Goal: Information Seeking & Learning: Learn about a topic

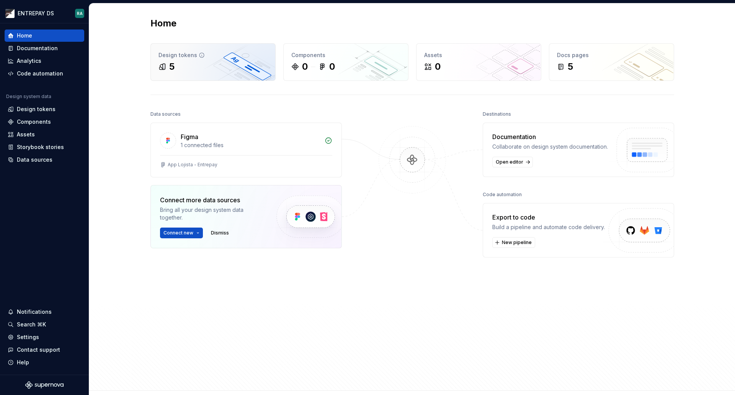
click at [178, 62] on div "5" at bounding box center [212, 66] width 109 height 12
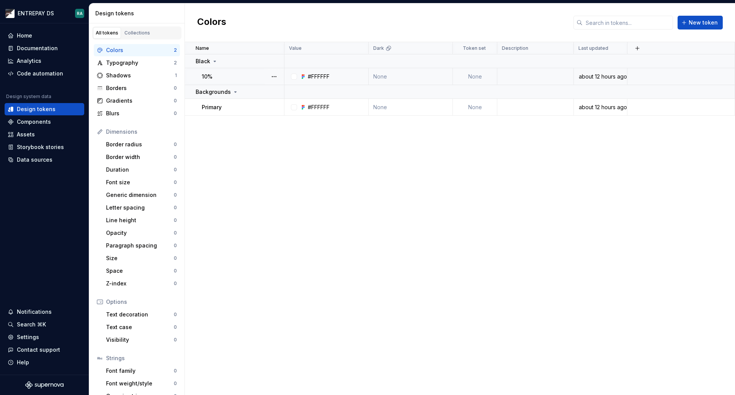
click at [304, 78] on icon at bounding box center [303, 76] width 6 height 6
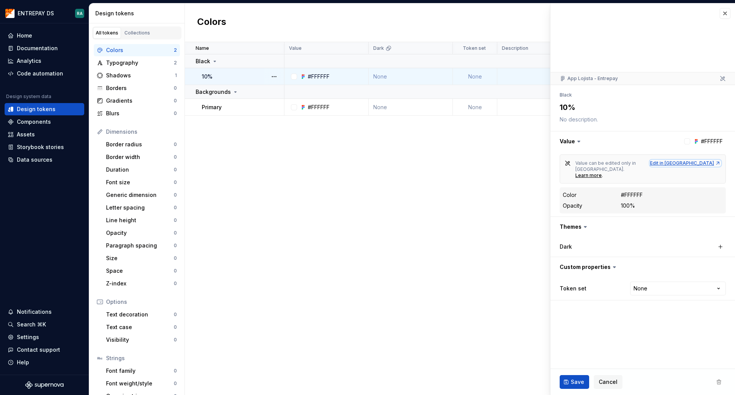
click at [697, 162] on div "Edit in [GEOGRAPHIC_DATA]" at bounding box center [685, 163] width 71 height 6
click at [51, 75] on div "Code automation" at bounding box center [40, 74] width 46 height 8
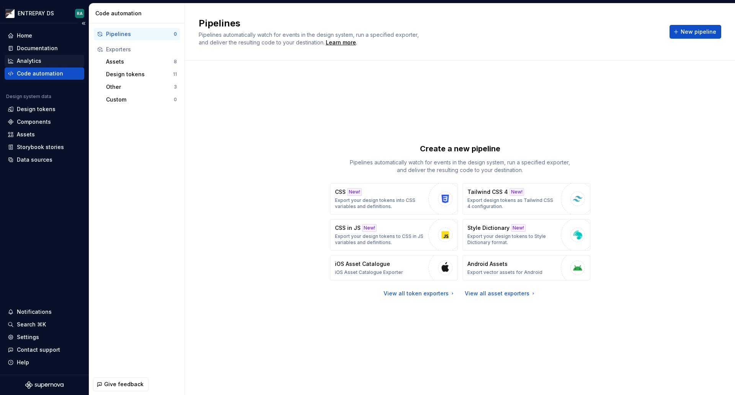
click at [40, 62] on div "Analytics" at bounding box center [29, 61] width 24 height 8
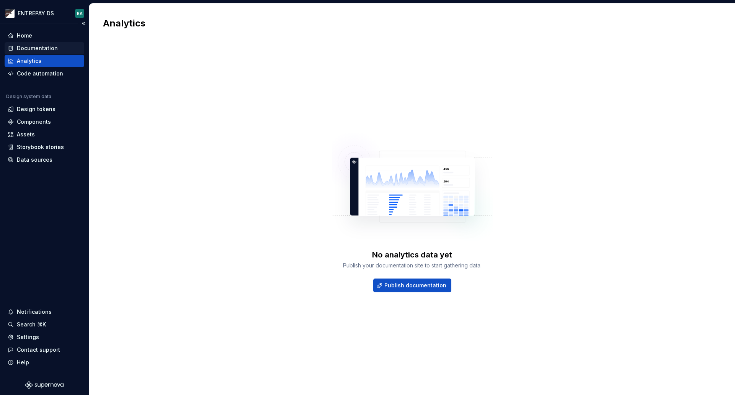
click at [46, 46] on div "Documentation" at bounding box center [37, 48] width 41 height 8
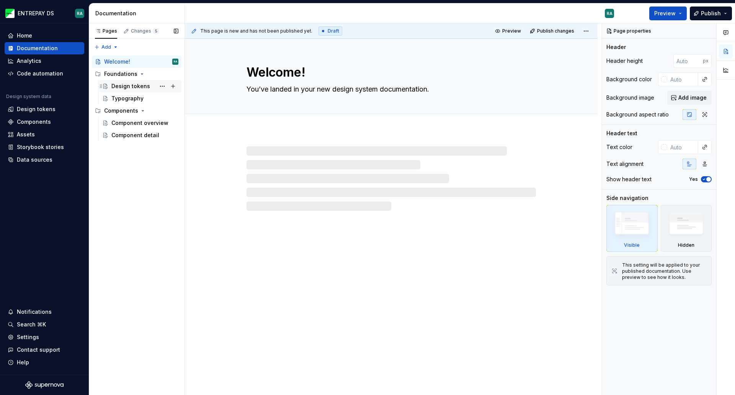
click at [120, 88] on div "Design tokens" at bounding box center [130, 86] width 39 height 8
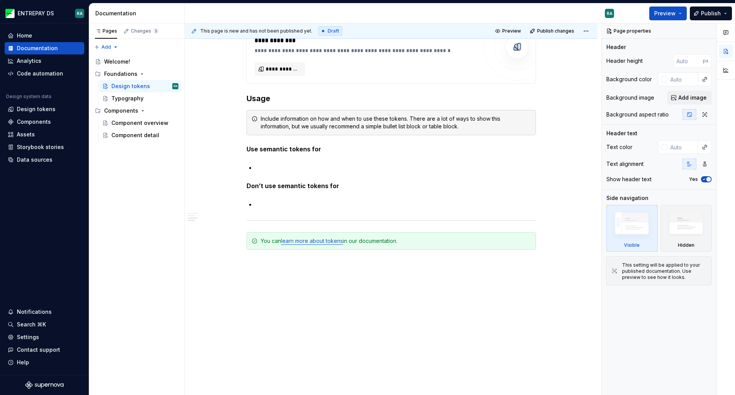
scroll to position [578, 0]
click at [42, 133] on div "Assets" at bounding box center [44, 135] width 73 height 8
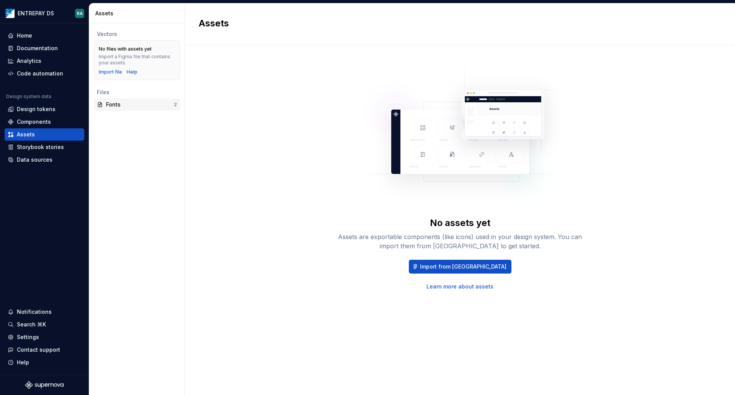
click at [127, 106] on div "Fonts" at bounding box center [140, 105] width 68 height 8
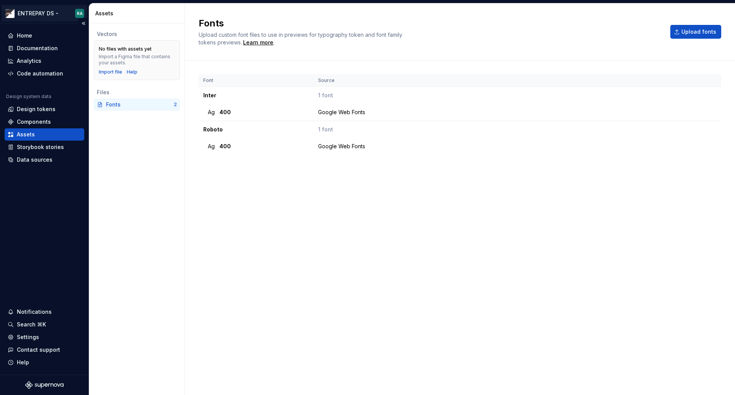
click at [48, 12] on html "ENTREPAY DS RA Home Documentation Analytics Code automation Design system data …" at bounding box center [367, 197] width 735 height 395
click at [263, 194] on html "ENTREPAY DS RA Home Documentation Analytics Code automation Design system data …" at bounding box center [367, 197] width 735 height 395
click at [35, 121] on div "Components" at bounding box center [34, 122] width 34 height 8
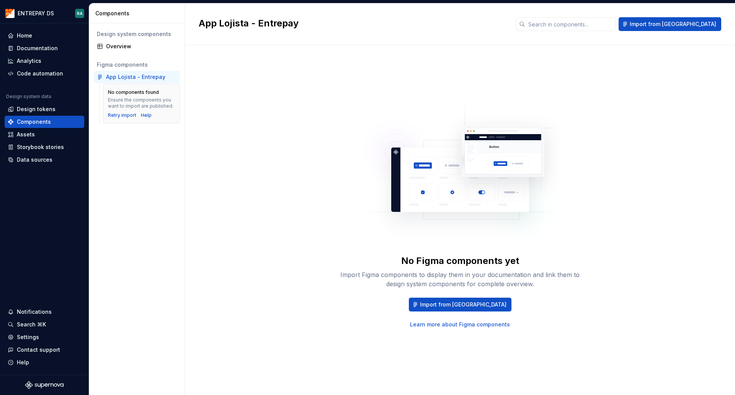
click at [165, 146] on div "Design system components Overview Figma components App Lojista - Entrepay No co…" at bounding box center [136, 208] width 95 height 371
click at [31, 135] on div "Assets" at bounding box center [26, 135] width 18 height 8
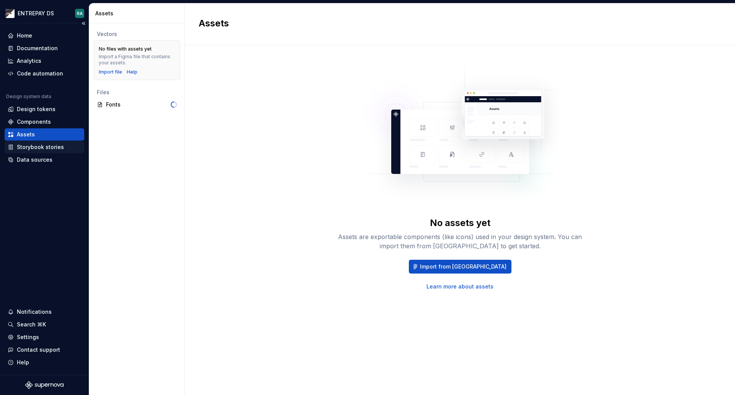
click at [37, 147] on div "Storybook stories" at bounding box center [40, 147] width 47 height 8
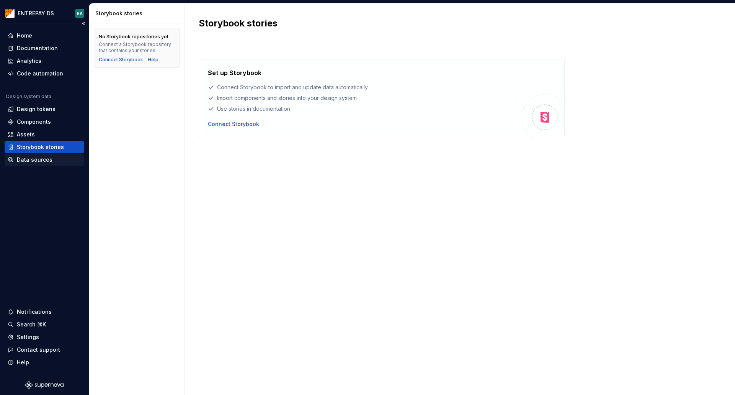
click at [38, 159] on div "Data sources" at bounding box center [35, 160] width 36 height 8
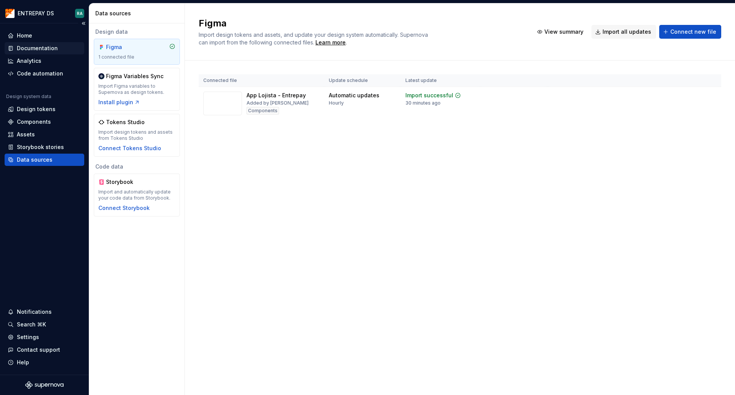
click at [50, 48] on div "Documentation" at bounding box center [37, 48] width 41 height 8
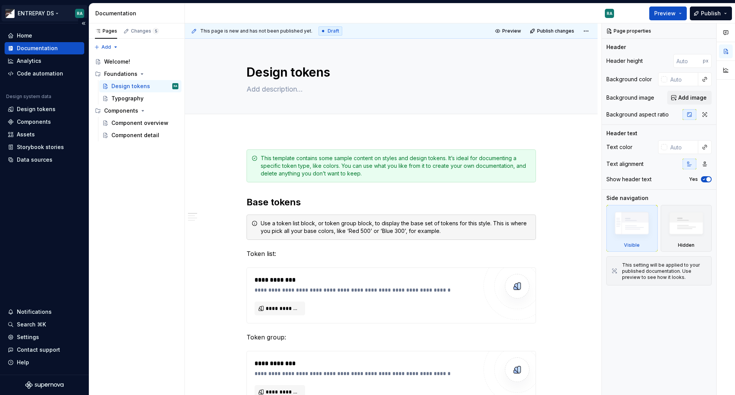
click at [41, 13] on html "ENTREPAY DS RA Home Documentation Analytics Code automation Design system data …" at bounding box center [367, 197] width 735 height 395
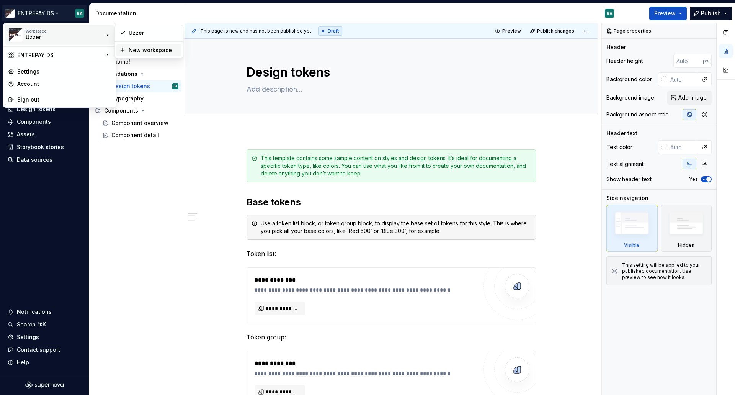
click at [134, 52] on div "New workspace" at bounding box center [154, 50] width 50 height 8
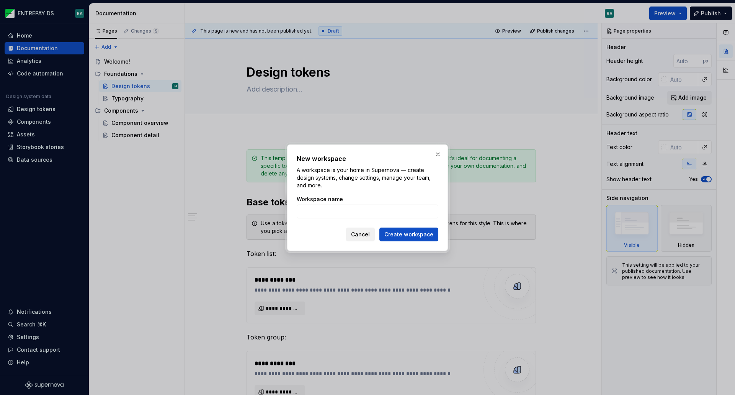
click at [367, 234] on span "Cancel" at bounding box center [360, 234] width 19 height 8
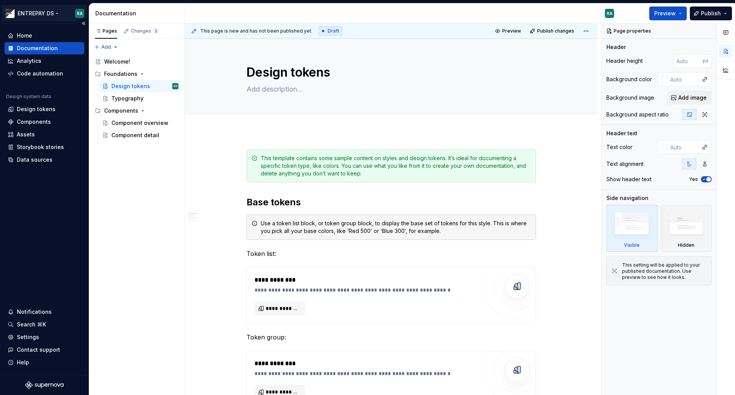
click at [54, 14] on html "ENTREPAY DS RA Home Documentation Analytics Code automation Design system data …" at bounding box center [367, 197] width 735 height 395
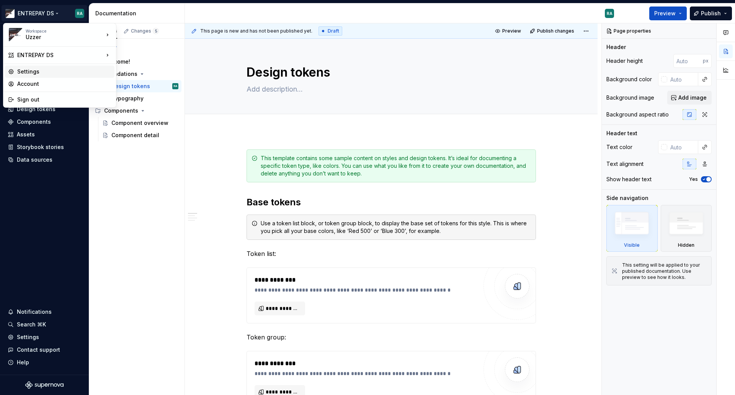
click at [46, 72] on div "Settings" at bounding box center [64, 72] width 94 height 8
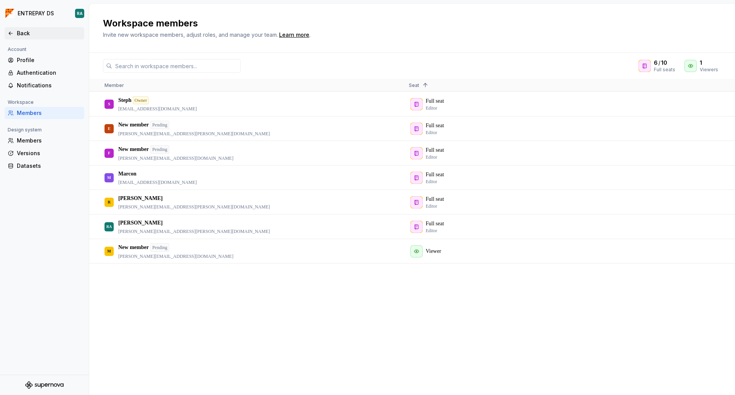
click at [28, 31] on div "Back" at bounding box center [49, 33] width 64 height 8
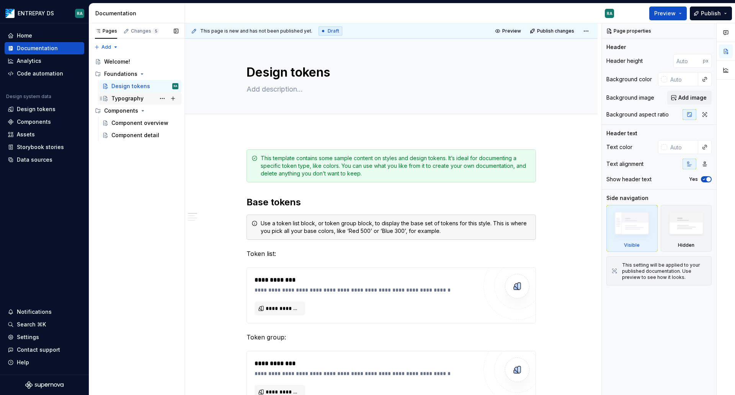
click at [130, 98] on div "Typography" at bounding box center [127, 99] width 32 height 8
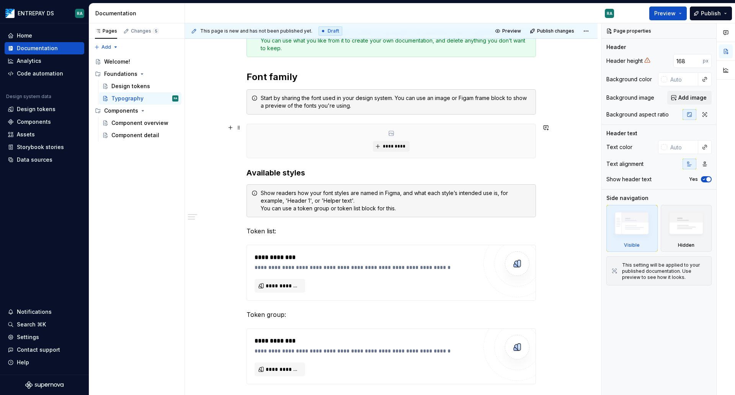
scroll to position [153, 0]
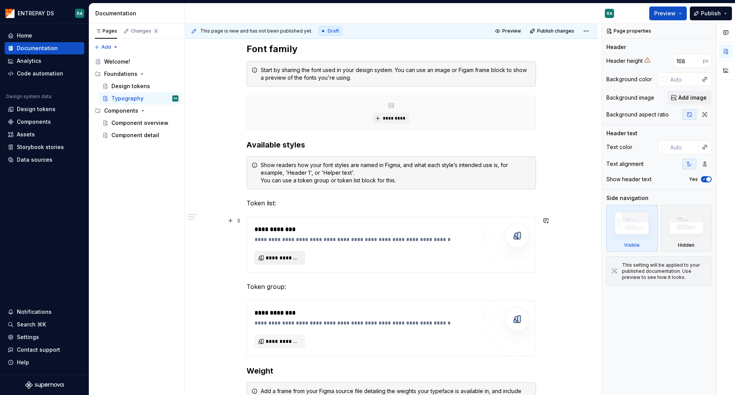
click at [276, 259] on span "**********" at bounding box center [283, 258] width 34 height 8
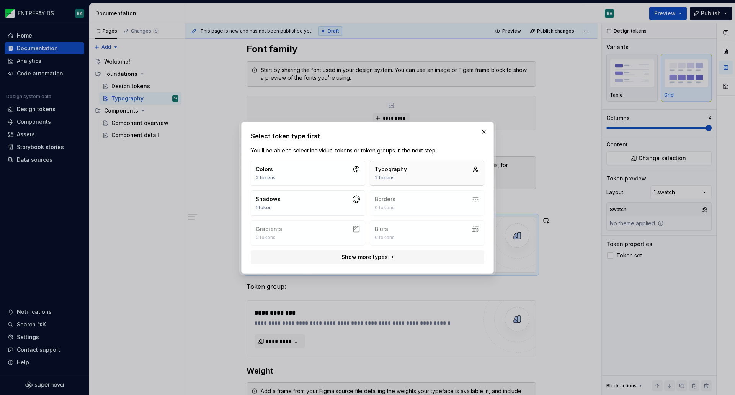
click at [400, 177] on div "2 tokens" at bounding box center [391, 178] width 32 height 6
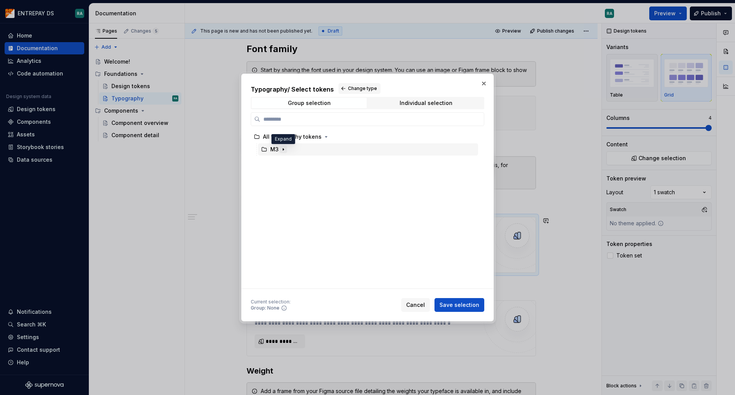
click at [284, 150] on icon "button" at bounding box center [283, 149] width 6 height 6
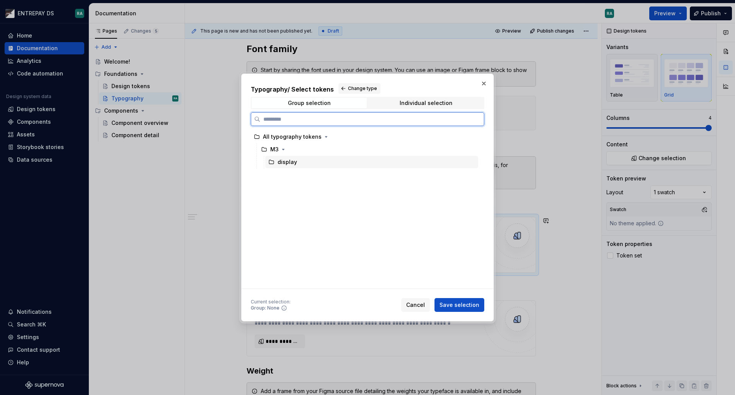
click at [289, 166] on div "display" at bounding box center [371, 162] width 213 height 12
click at [289, 161] on div "display" at bounding box center [287, 162] width 20 height 8
click at [292, 153] on div "M3" at bounding box center [368, 149] width 220 height 12
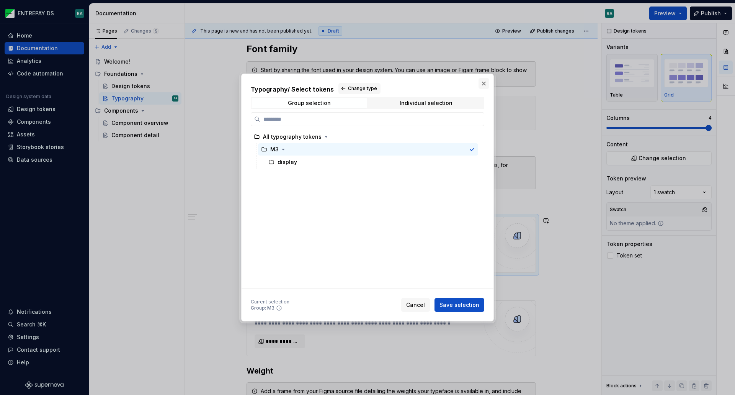
click at [483, 85] on button "button" at bounding box center [483, 83] width 11 height 11
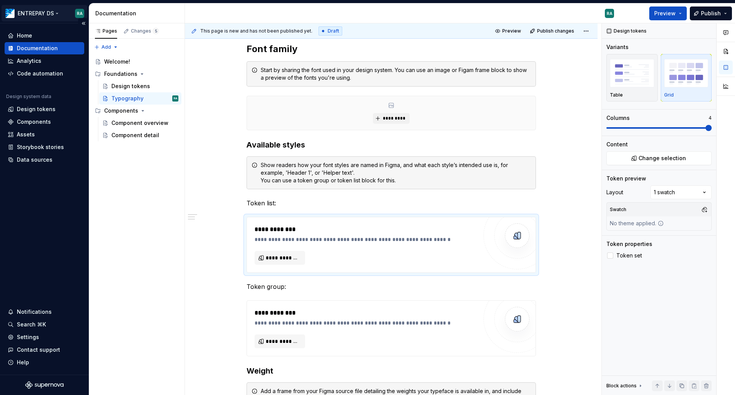
click at [50, 15] on html "ENTREPAY DS RA Home Documentation Analytics Code automation Design system data …" at bounding box center [367, 197] width 735 height 395
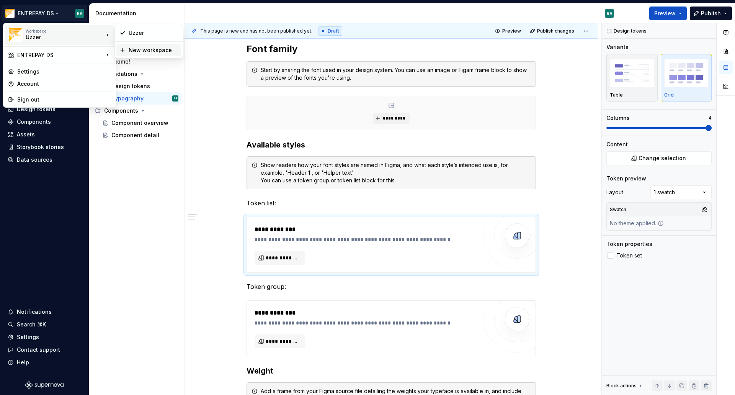
click at [153, 51] on div "New workspace" at bounding box center [154, 50] width 50 height 8
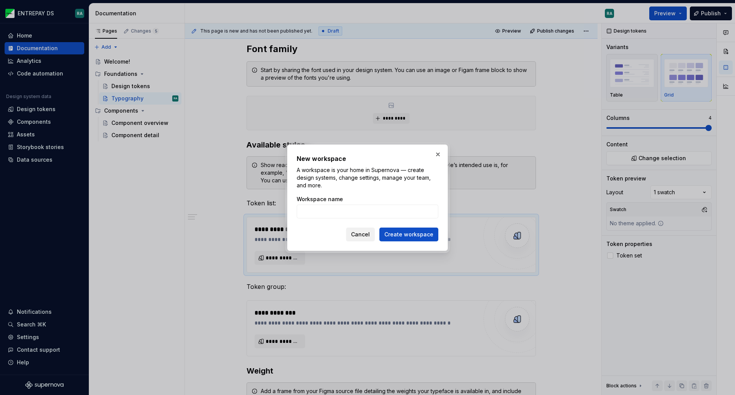
click at [366, 236] on span "Cancel" at bounding box center [360, 234] width 19 height 8
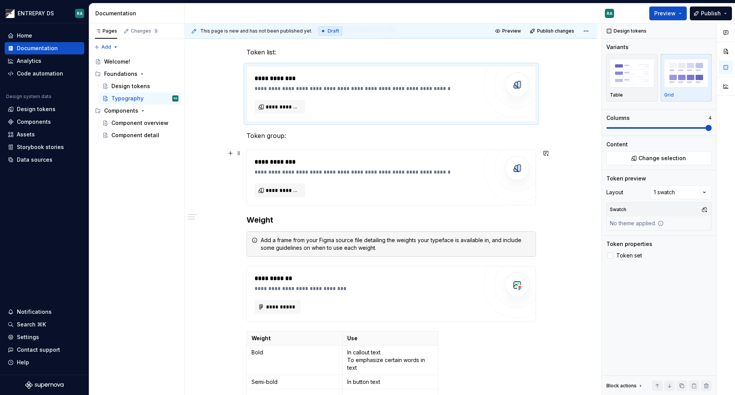
scroll to position [383, 0]
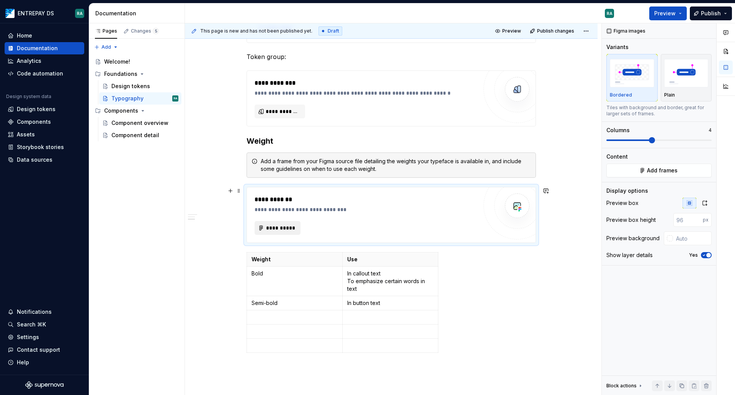
click at [289, 229] on span "**********" at bounding box center [281, 228] width 30 height 8
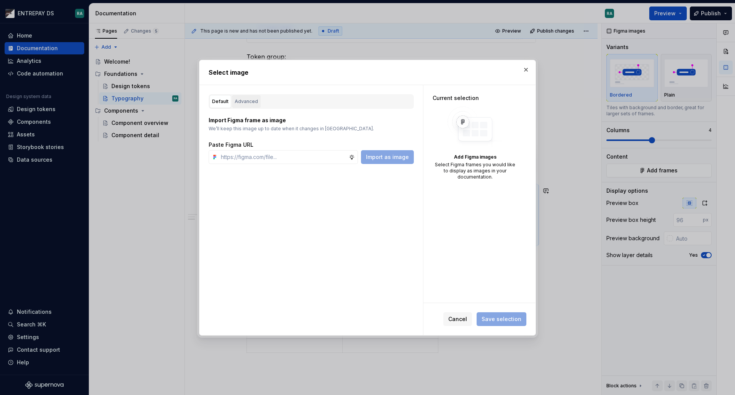
click at [250, 101] on div "Advanced" at bounding box center [246, 102] width 23 height 8
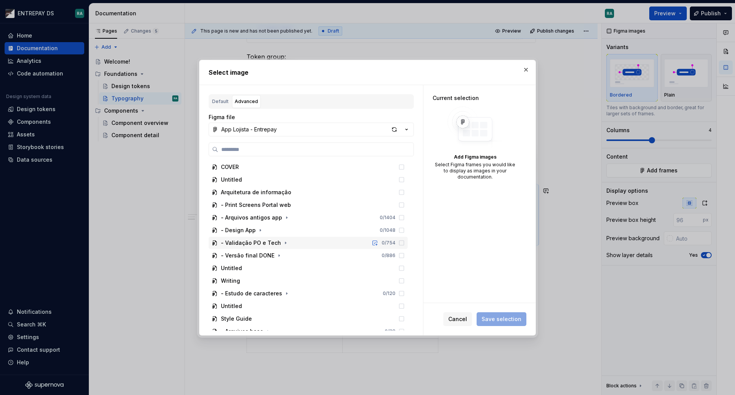
scroll to position [33, 0]
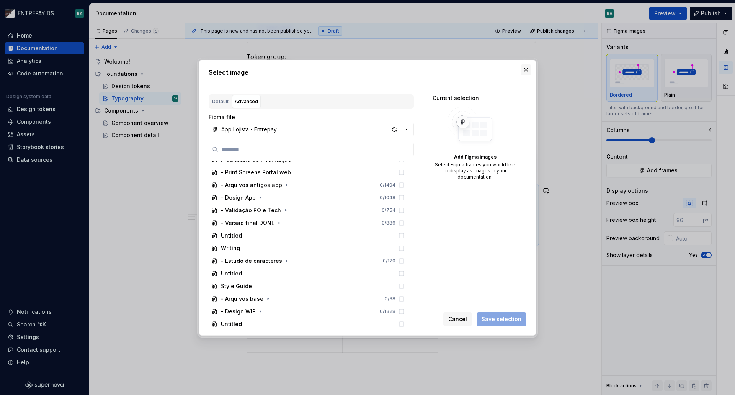
click at [525, 70] on button "button" at bounding box center [526, 69] width 11 height 11
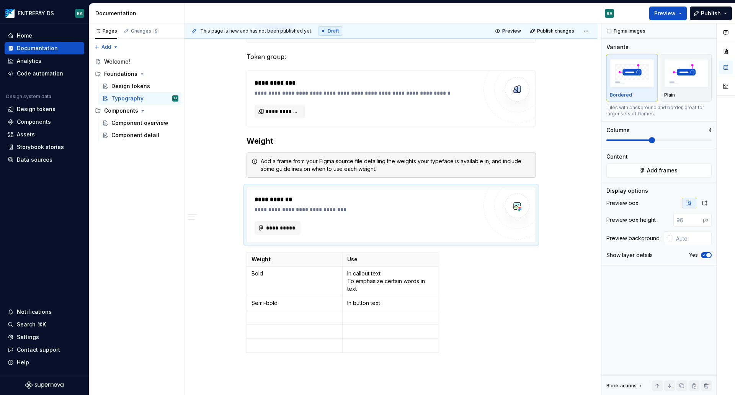
type textarea "*"
